Goal: Information Seeking & Learning: Learn about a topic

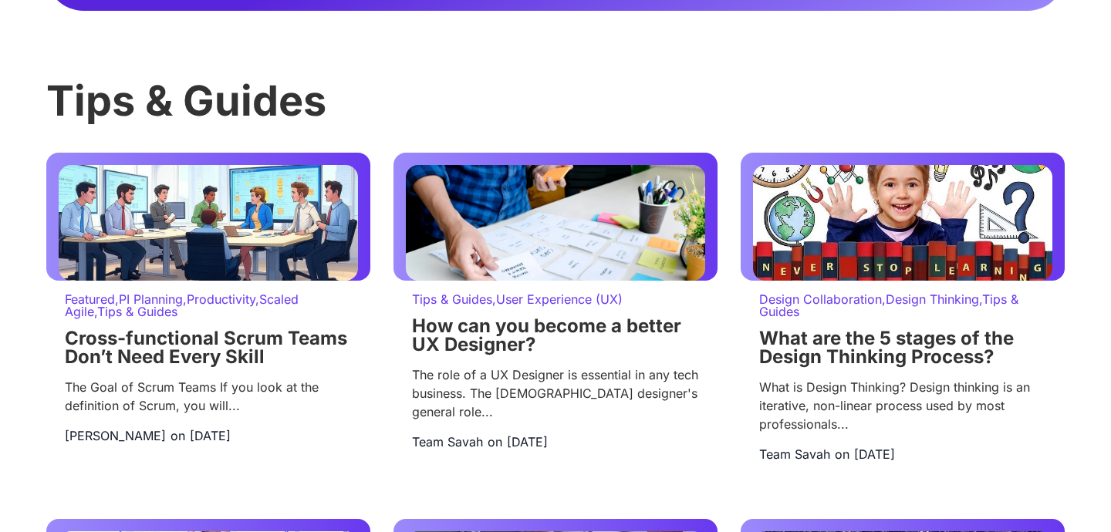
scroll to position [3365, 0]
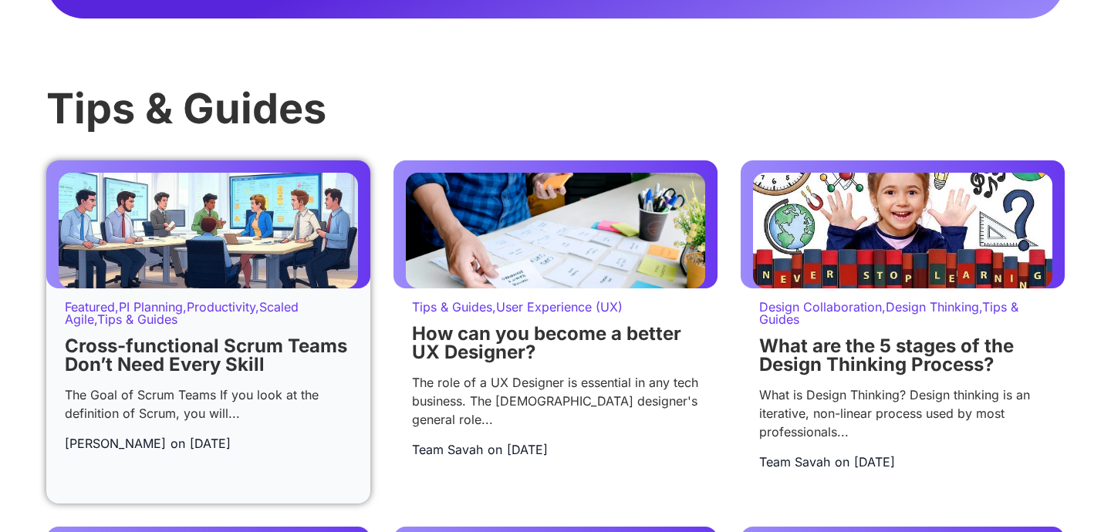
click at [219, 316] on div "Featured , PI Planning , Productivity , Scaled Agile , Tips & Guides Cross-func…" at bounding box center [208, 384] width 324 height 191
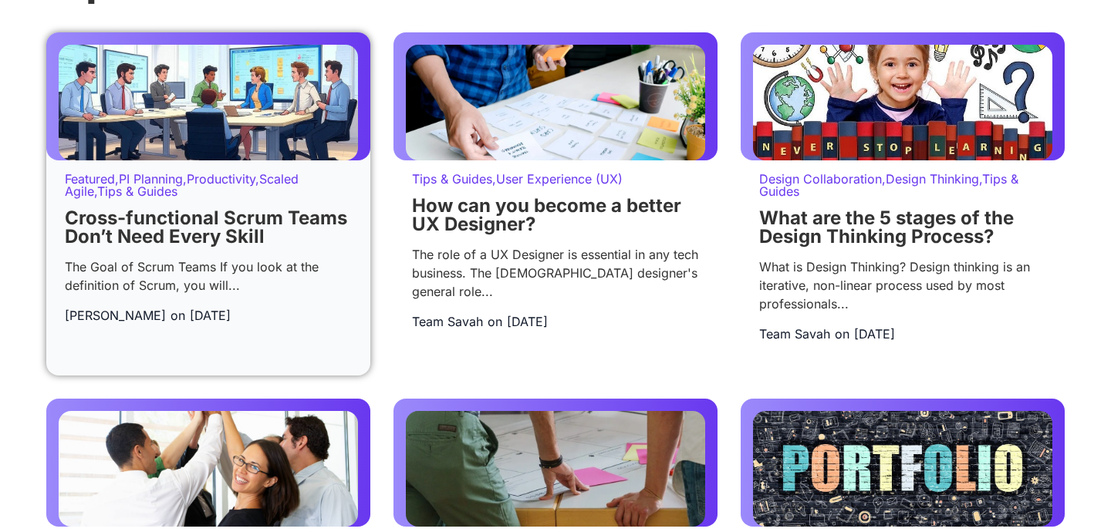
click at [204, 294] on div "The Goal of Scrum Teams If you look at the definition of Scrum, you will..." at bounding box center [208, 276] width 287 height 37
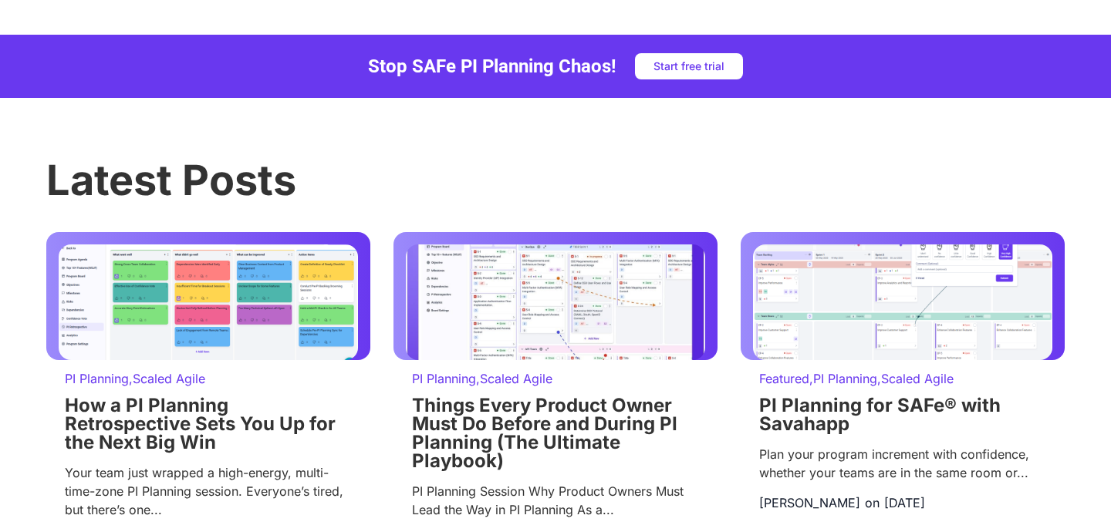
scroll to position [1872, 0]
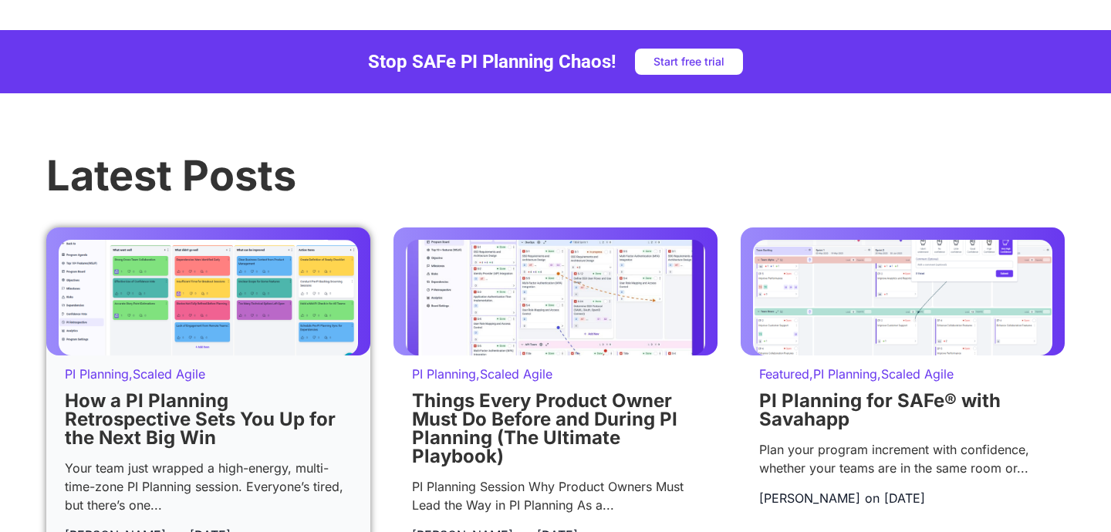
click at [193, 332] on img at bounding box center [208, 298] width 299 height 116
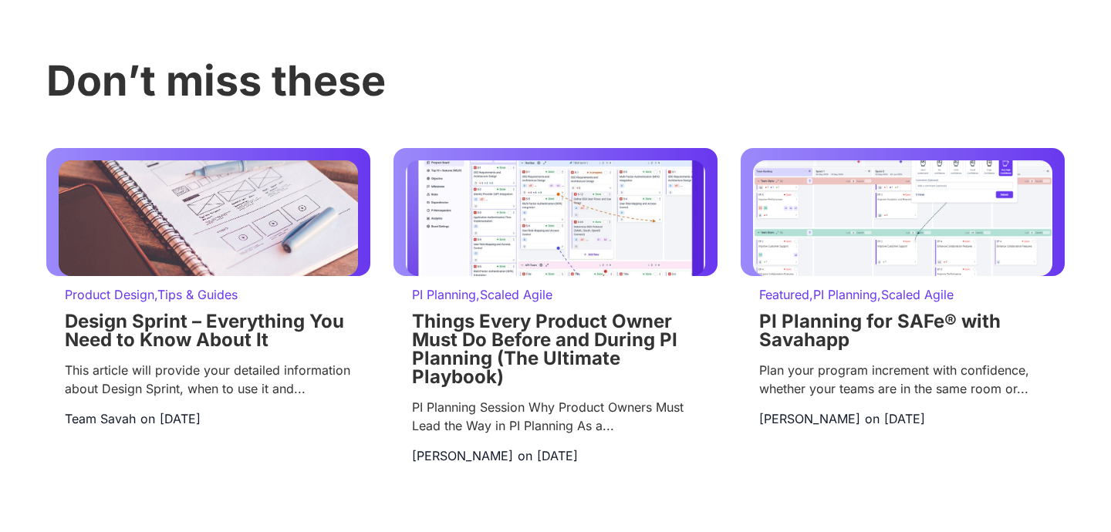
scroll to position [1877, 0]
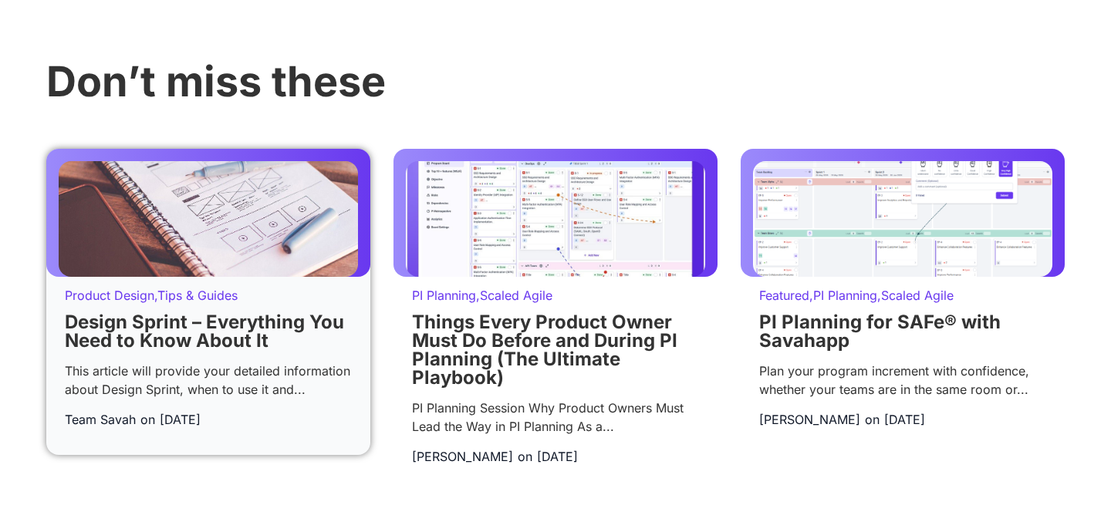
click at [222, 313] on link "Design Sprint – Everything You Need to Know About It" at bounding box center [204, 331] width 279 height 41
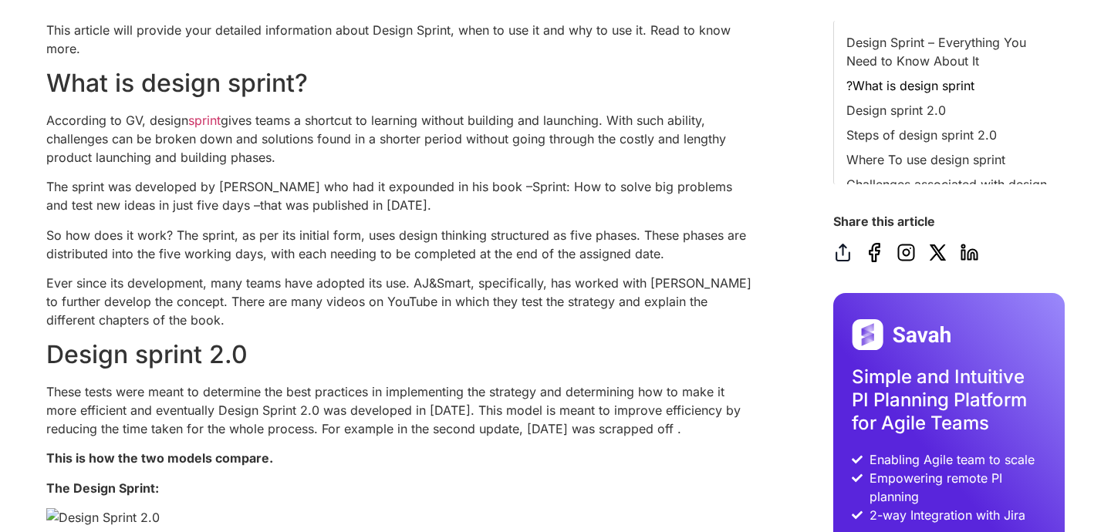
scroll to position [545, 0]
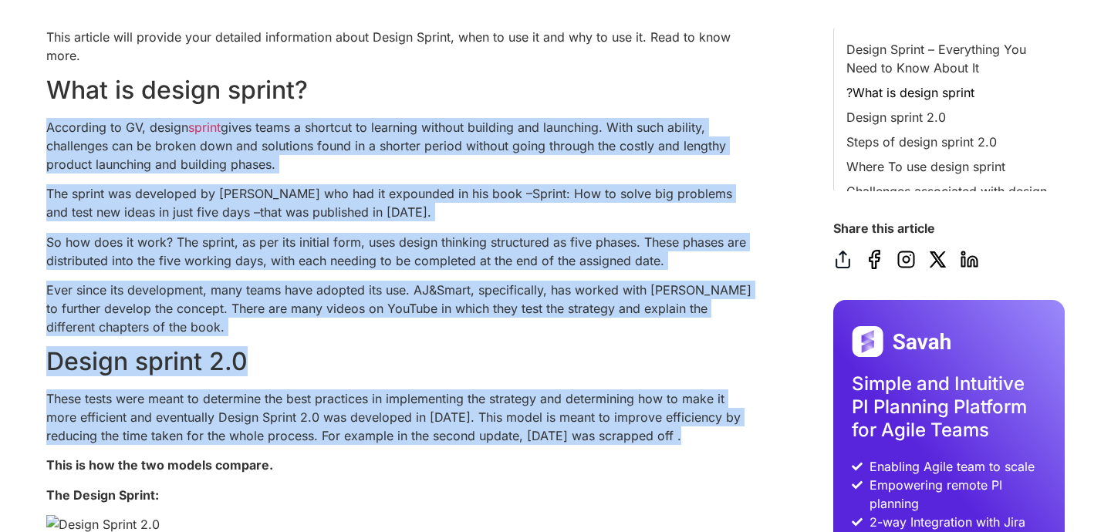
drag, startPoint x: 46, startPoint y: 124, endPoint x: 445, endPoint y: 447, distance: 513.6
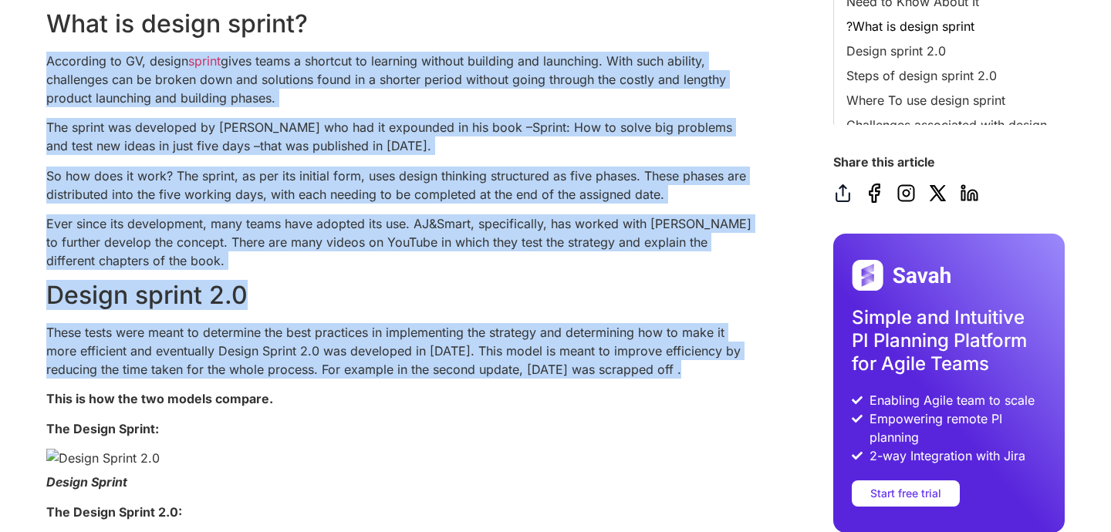
scroll to position [610, 0]
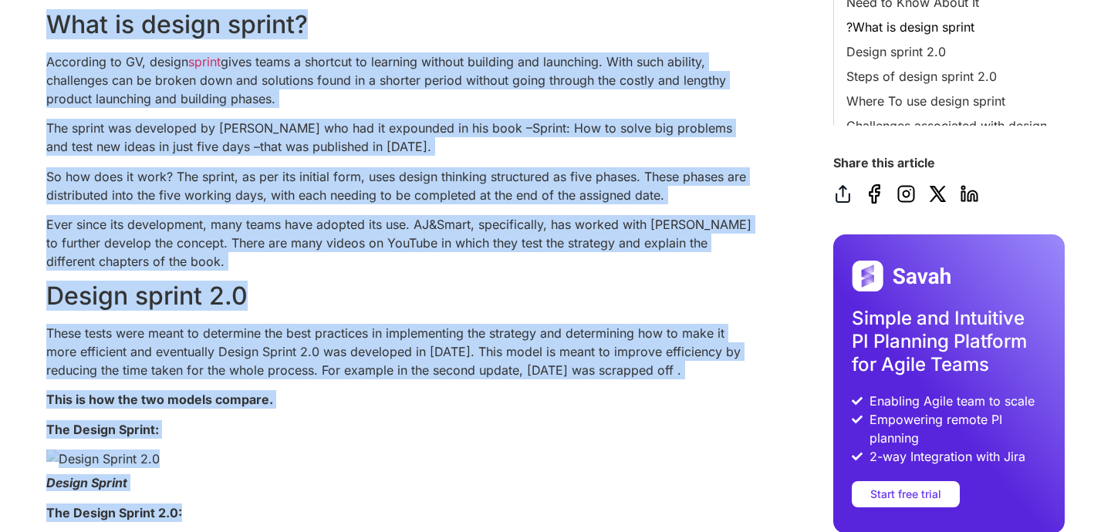
drag, startPoint x: 42, startPoint y: 12, endPoint x: 515, endPoint y: 513, distance: 689.4
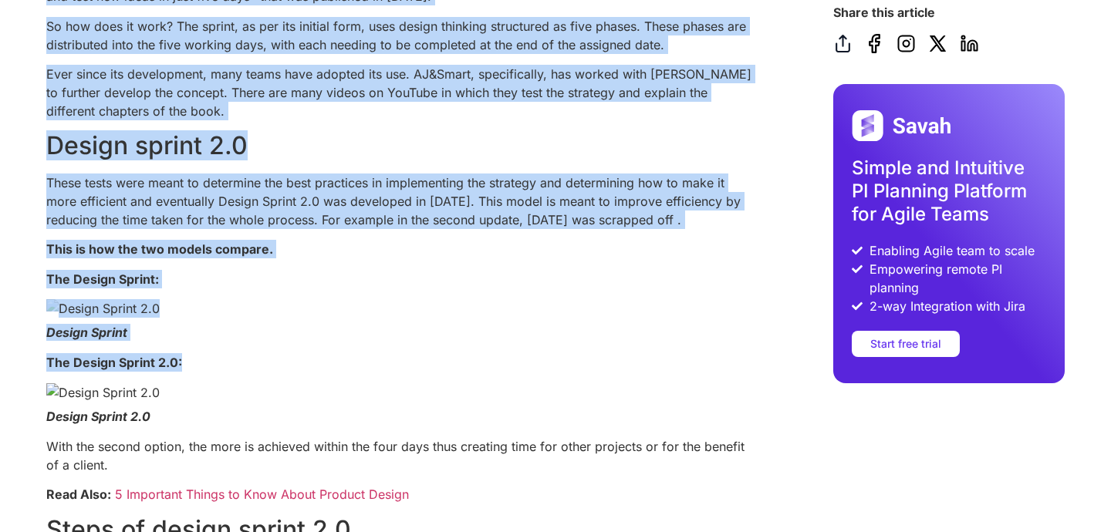
scroll to position [793, 0]
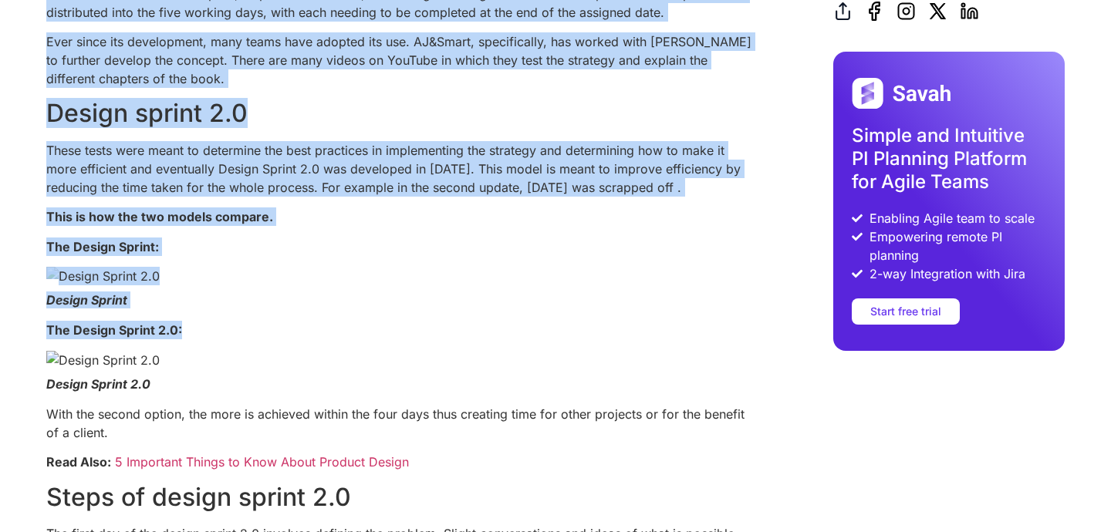
copy div "Lore ip dolors ametco? Adipiscin el SE, doeius tempor incid utlab e dolorema al…"
